Goal: Navigation & Orientation: Find specific page/section

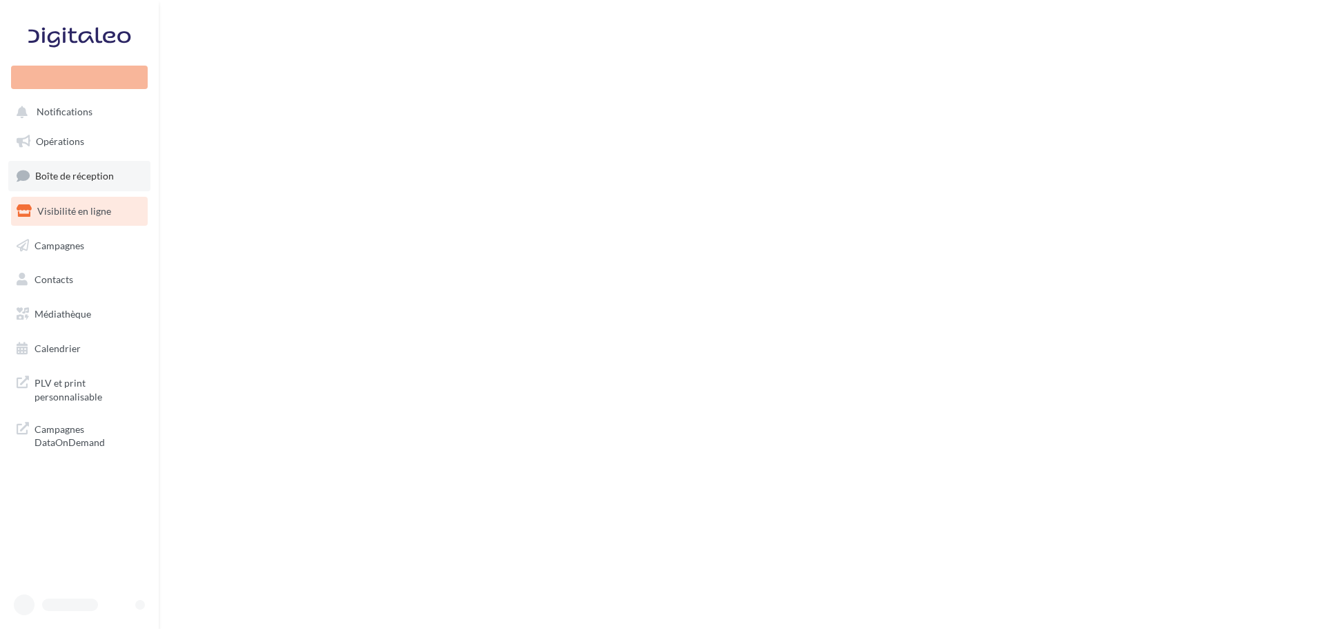
click at [50, 170] on span "Boîte de réception" at bounding box center [74, 176] width 79 height 12
click at [37, 180] on span "Boîte de réception" at bounding box center [74, 176] width 79 height 12
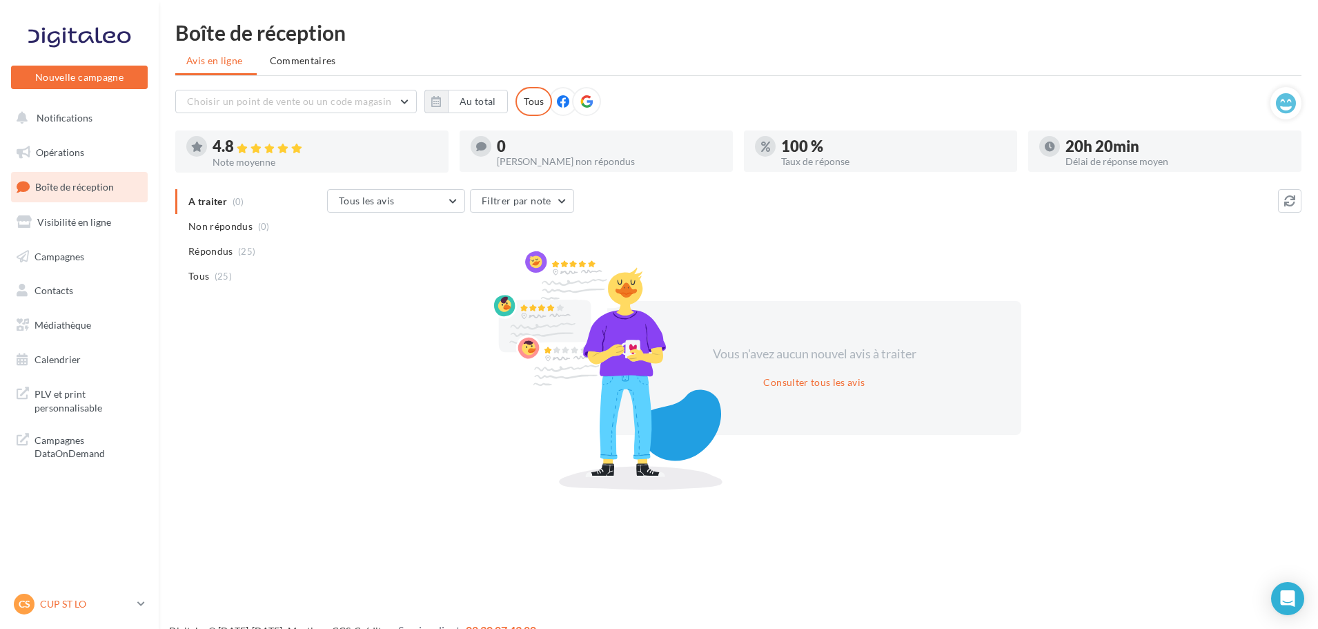
click at [61, 609] on p "CUP ST LO" at bounding box center [86, 604] width 92 height 14
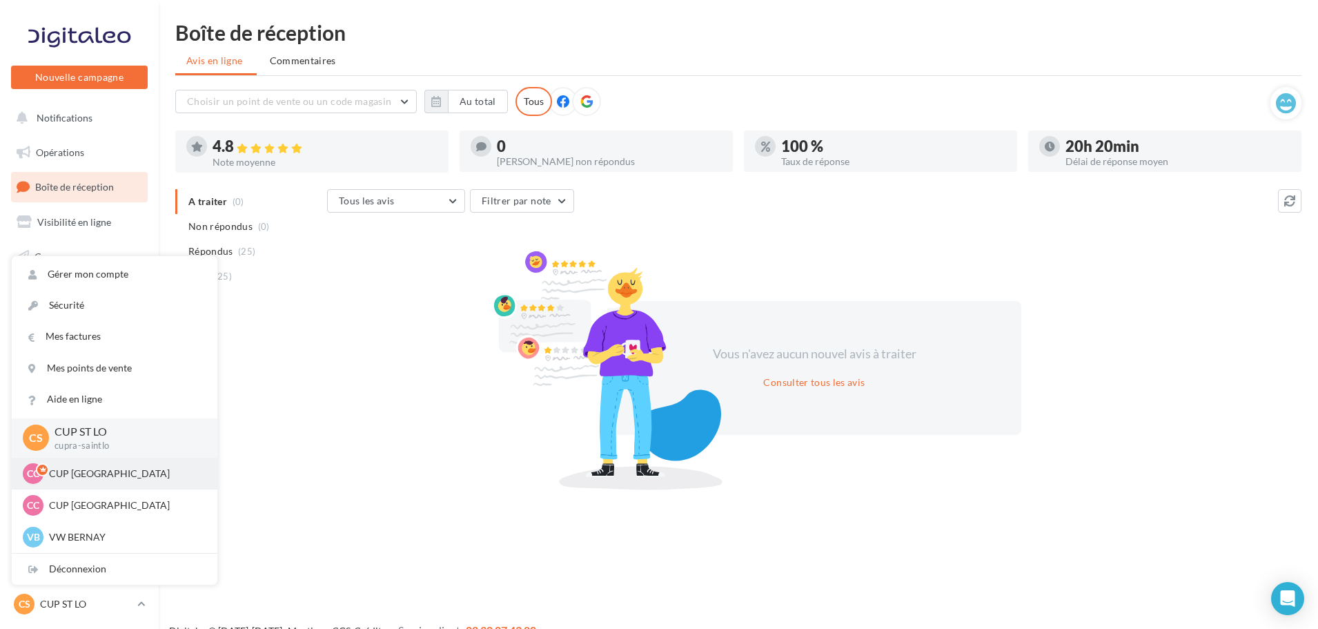
click at [96, 462] on div "CC CUP CAEN cupra_caen" at bounding box center [115, 473] width 206 height 32
click at [85, 481] on div "CC CUP CAEN cupra_caen" at bounding box center [115, 473] width 184 height 21
